Goal: Transaction & Acquisition: Download file/media

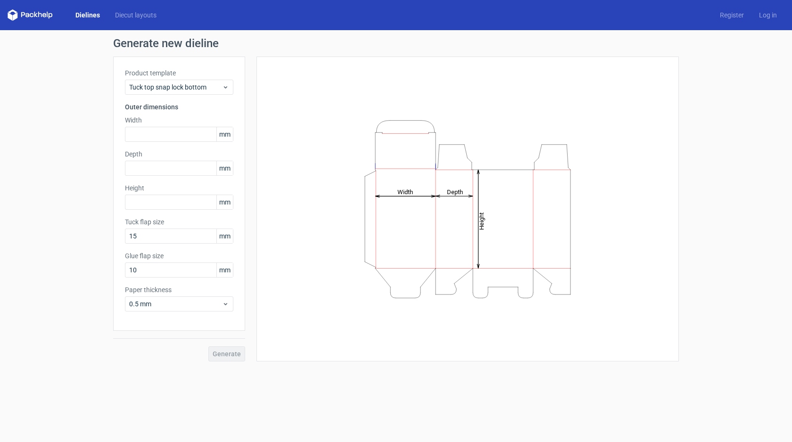
click at [89, 13] on link "Dielines" at bounding box center [88, 14] width 40 height 9
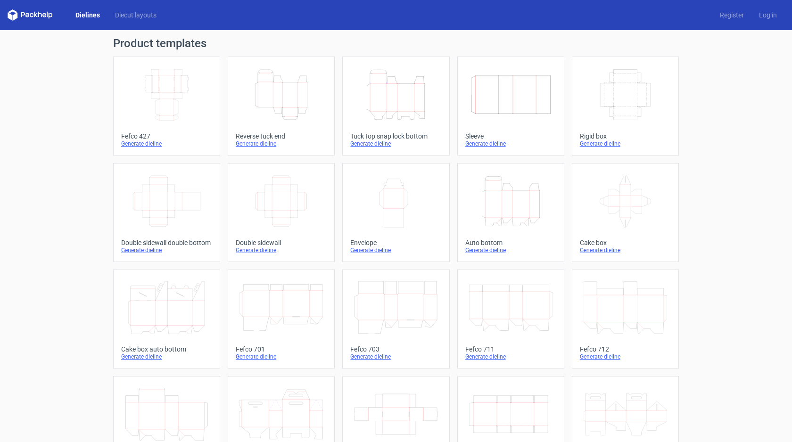
click at [174, 95] on icon "Width Depth Height" at bounding box center [166, 94] width 83 height 53
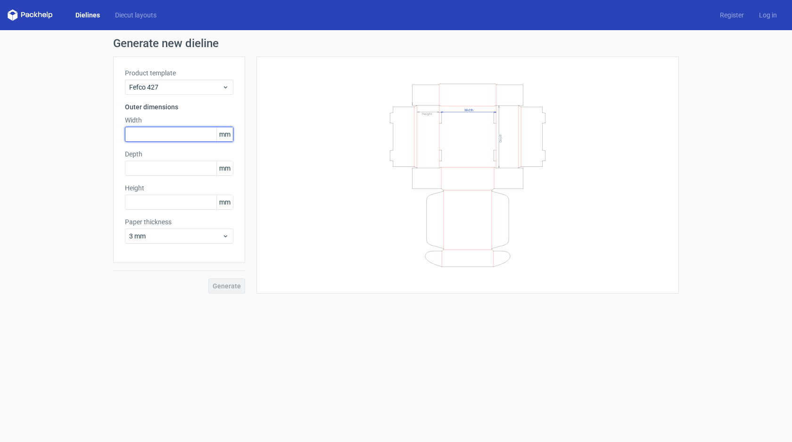
click at [172, 131] on input "text" at bounding box center [179, 134] width 108 height 15
type input "250"
type input "175"
type input "55"
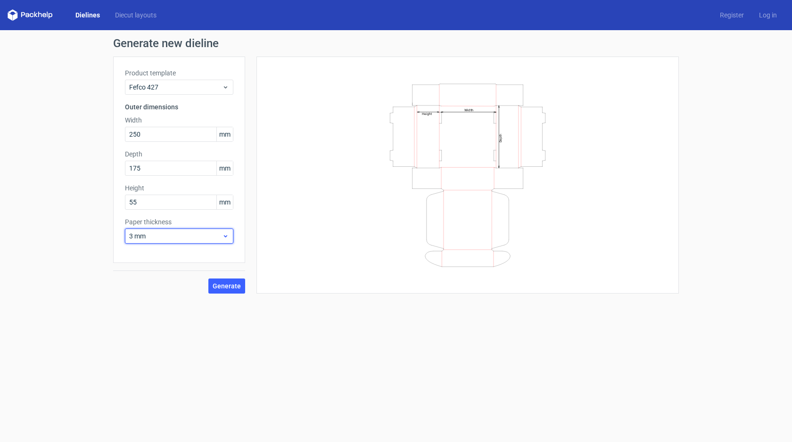
click at [160, 231] on span "3 mm" at bounding box center [175, 235] width 93 height 9
click at [154, 331] on div "4 mm" at bounding box center [179, 332] width 101 height 15
click at [227, 287] on span "Generate" at bounding box center [227, 286] width 28 height 7
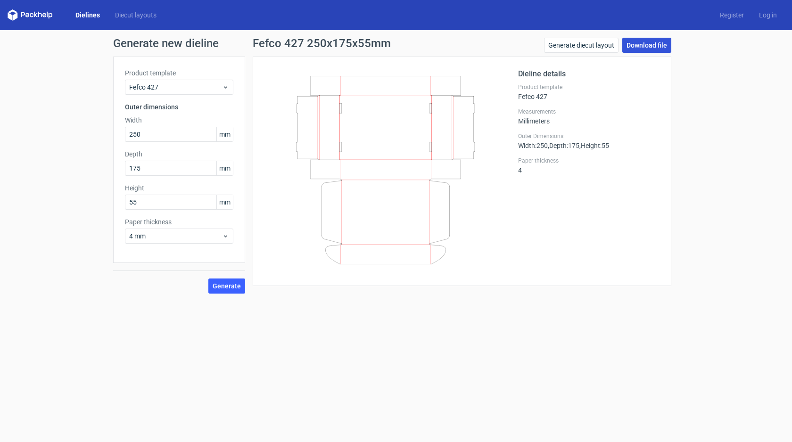
click at [652, 43] on link "Download file" at bounding box center [646, 45] width 49 height 15
